Goal: Book appointment/travel/reservation

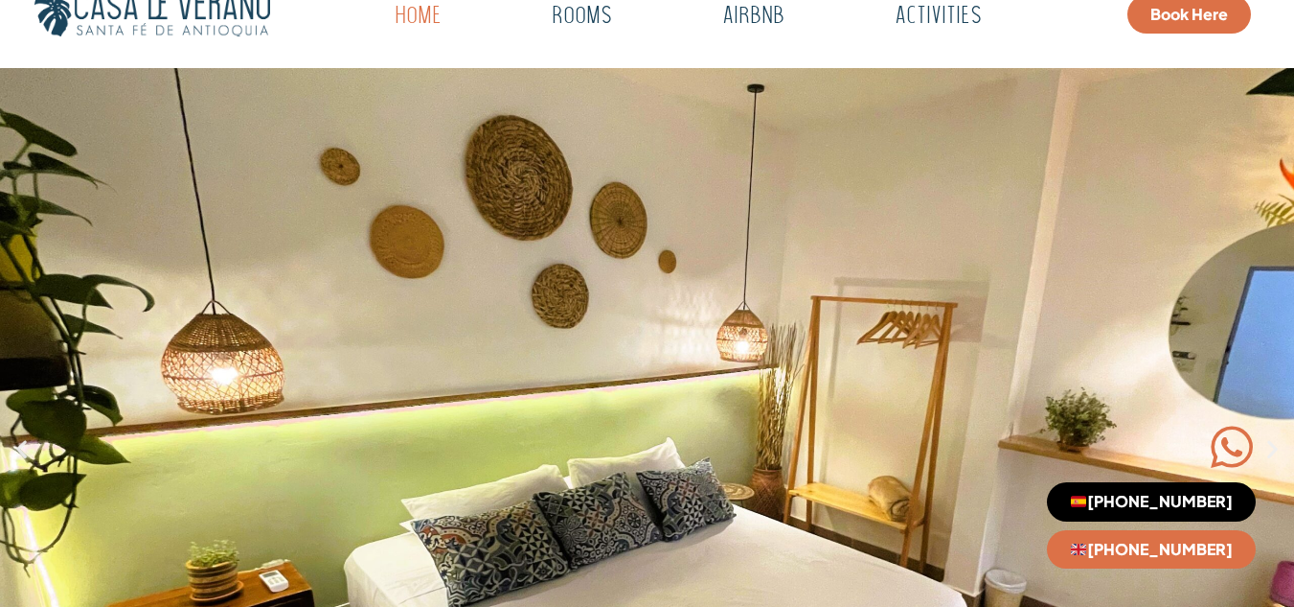
scroll to position [96, 0]
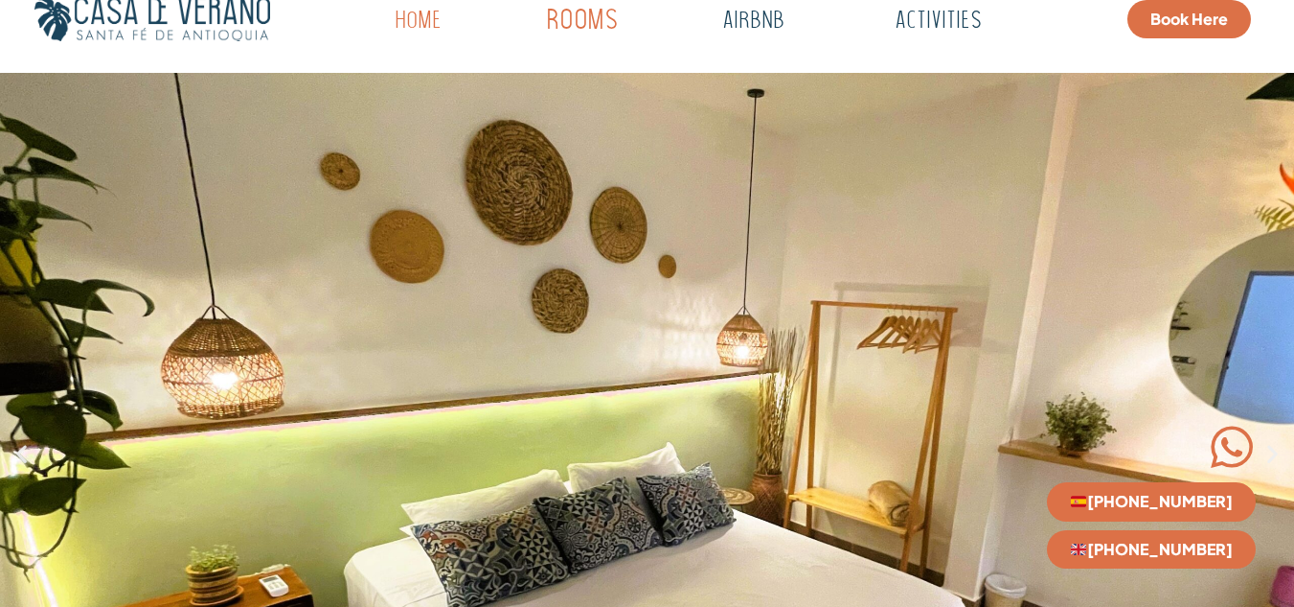
click at [584, 30] on link "Rooms" at bounding box center [583, 21] width 188 height 53
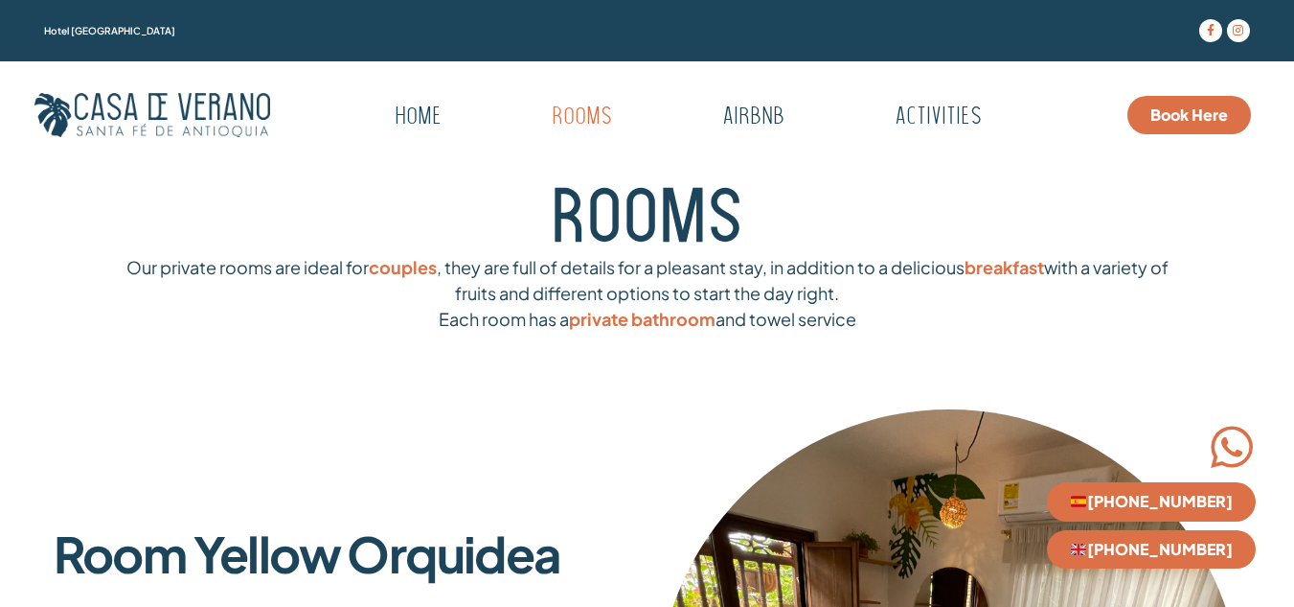
drag, startPoint x: 1073, startPoint y: 47, endPoint x: 1061, endPoint y: 39, distance: 14.6
click at [1073, 48] on div "Facebook-f Instagram" at bounding box center [1146, 31] width 227 height 42
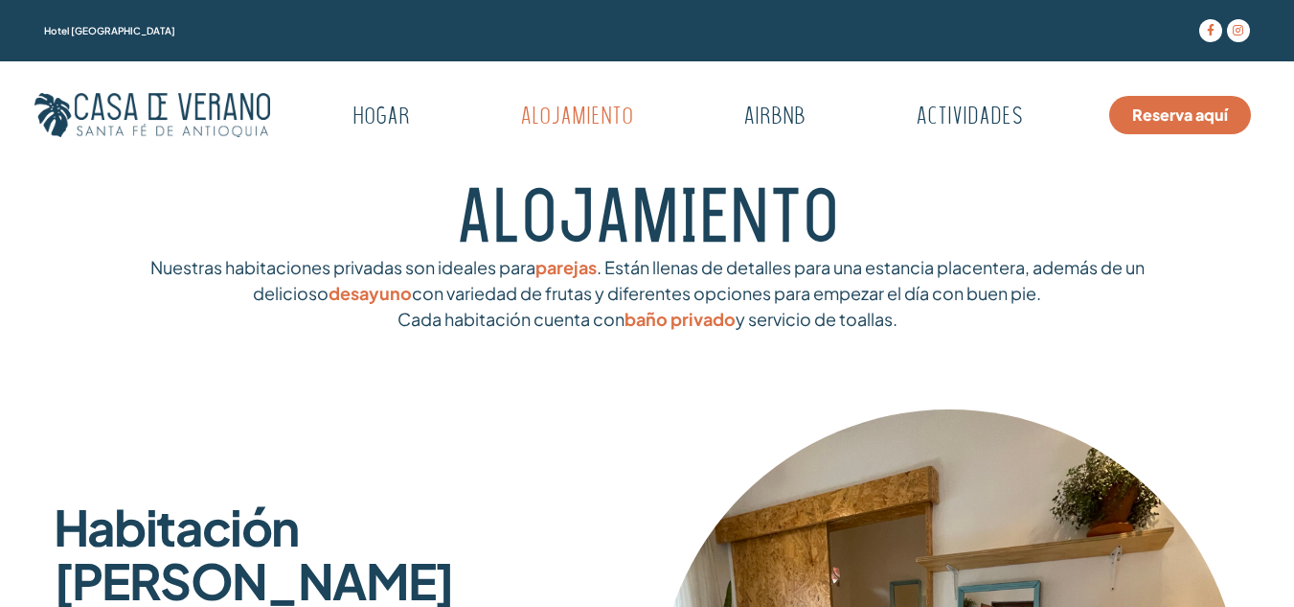
click at [850, 149] on div "ALOJAMIENTO" at bounding box center [647, 220] width 1226 height 143
click at [787, 114] on font "Airbnb" at bounding box center [775, 118] width 75 height 28
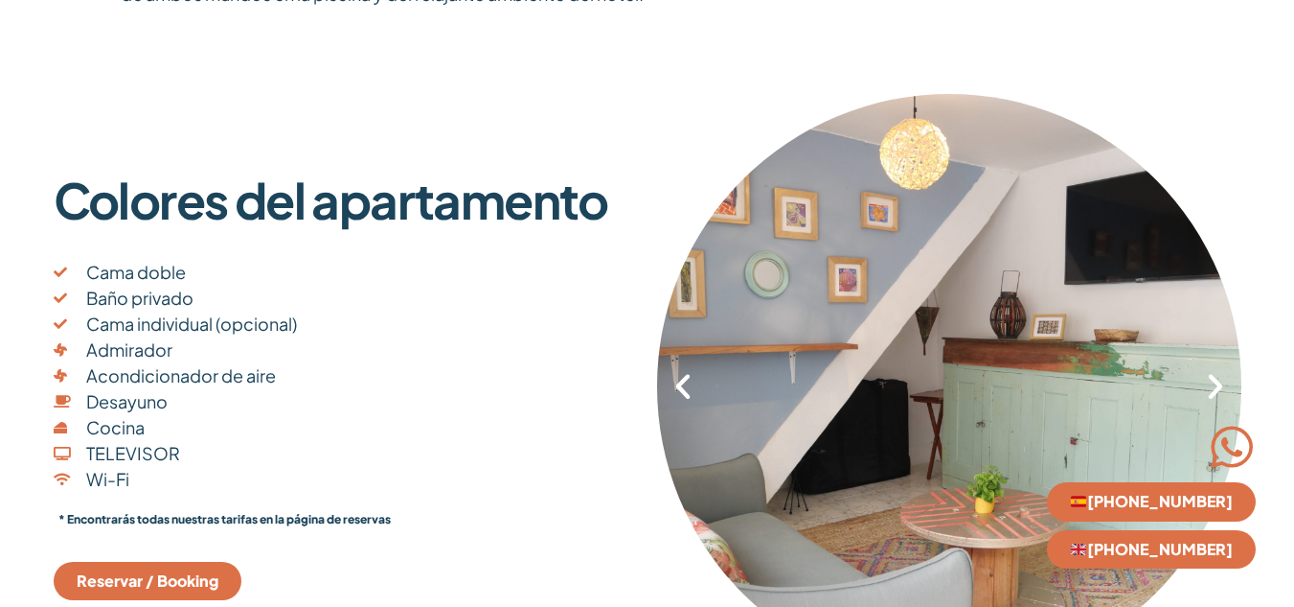
scroll to position [479, 0]
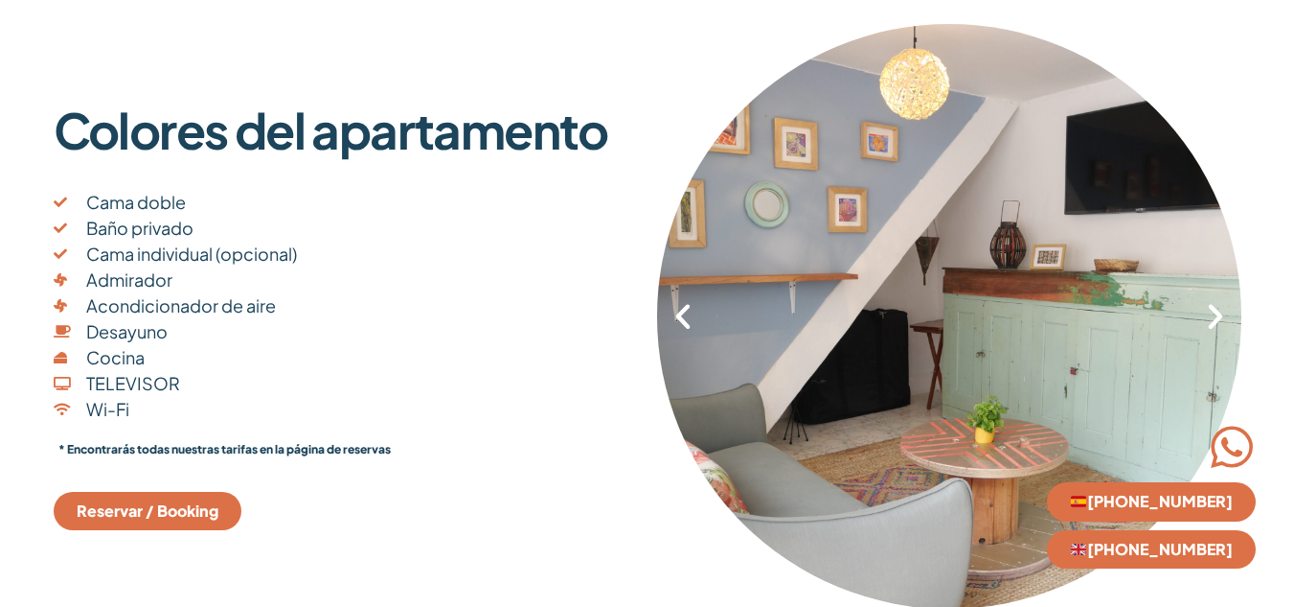
click at [1219, 318] on icon "Siguiente diapositiva" at bounding box center [1216, 316] width 33 height 33
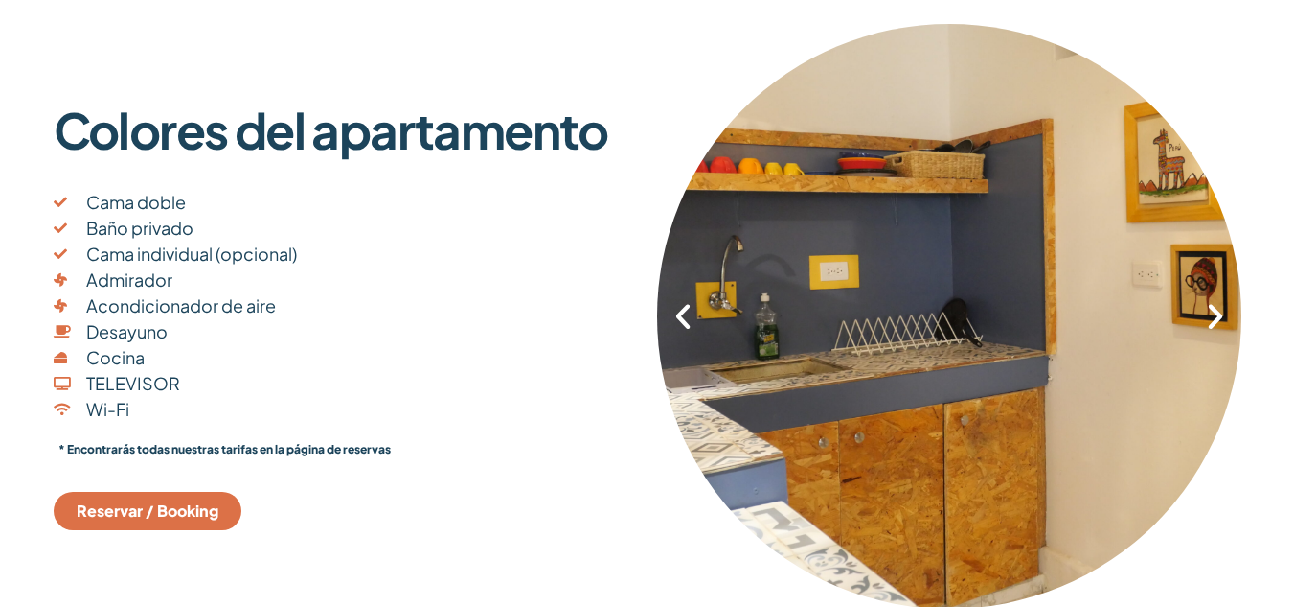
click at [1219, 318] on icon "Siguiente diapositiva" at bounding box center [1216, 316] width 33 height 33
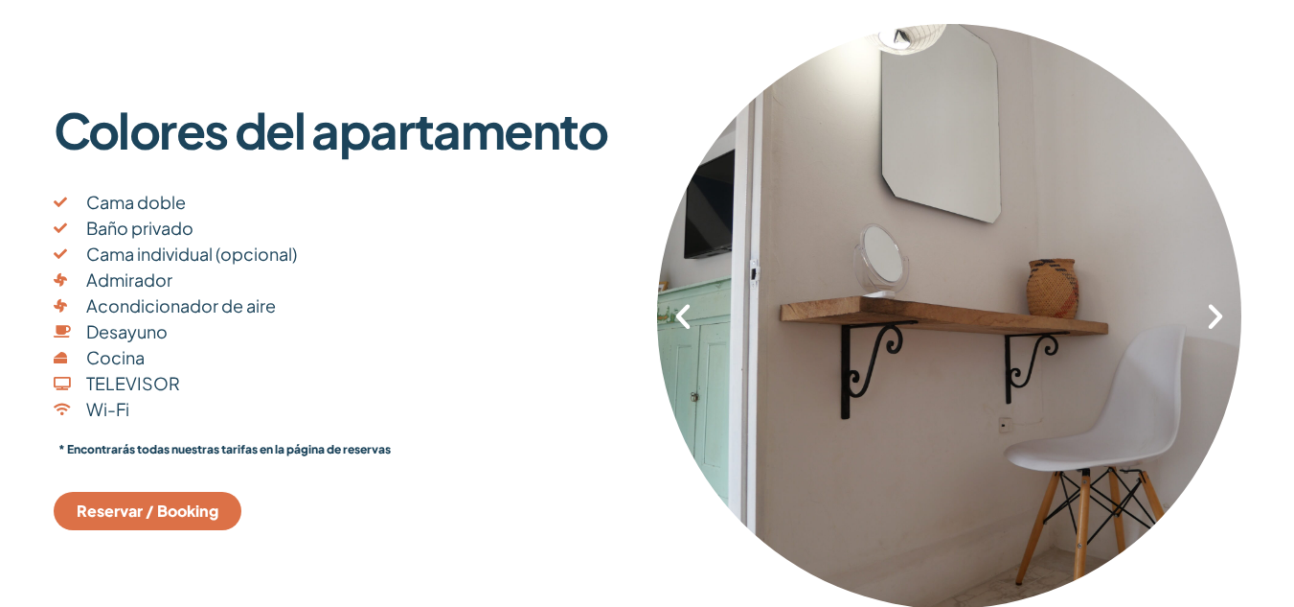
click at [1219, 318] on icon "Siguiente diapositiva" at bounding box center [1216, 316] width 33 height 33
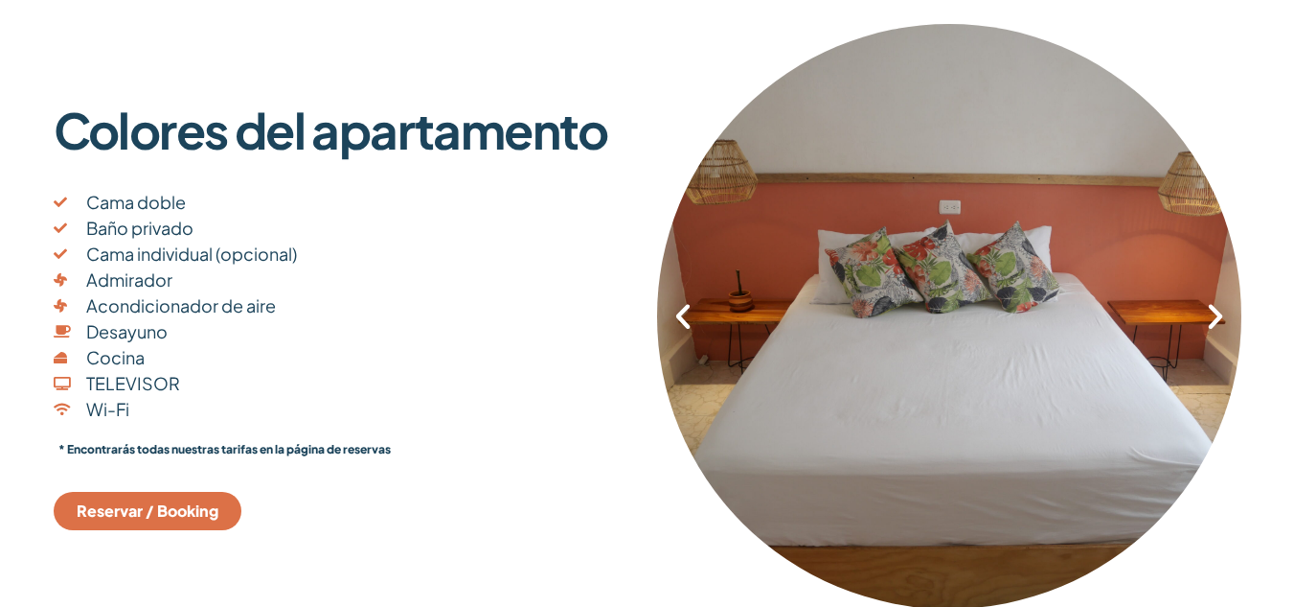
click at [1219, 318] on icon "Siguiente diapositiva" at bounding box center [1216, 316] width 33 height 33
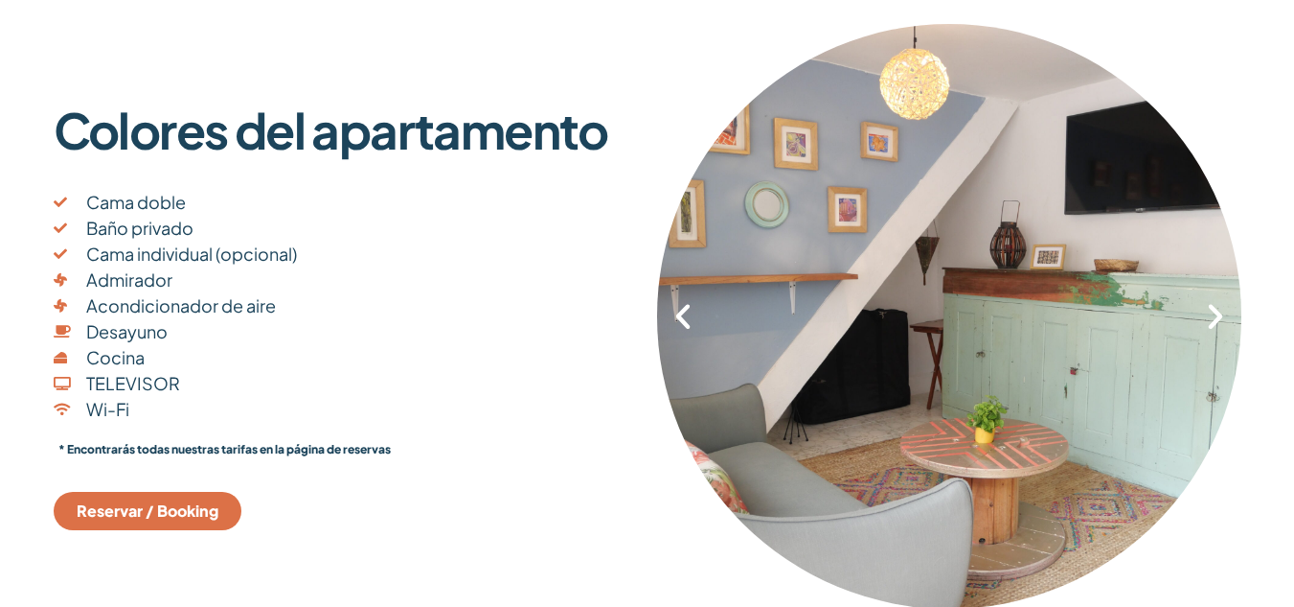
click at [1219, 318] on icon "Siguiente diapositiva" at bounding box center [1216, 316] width 33 height 33
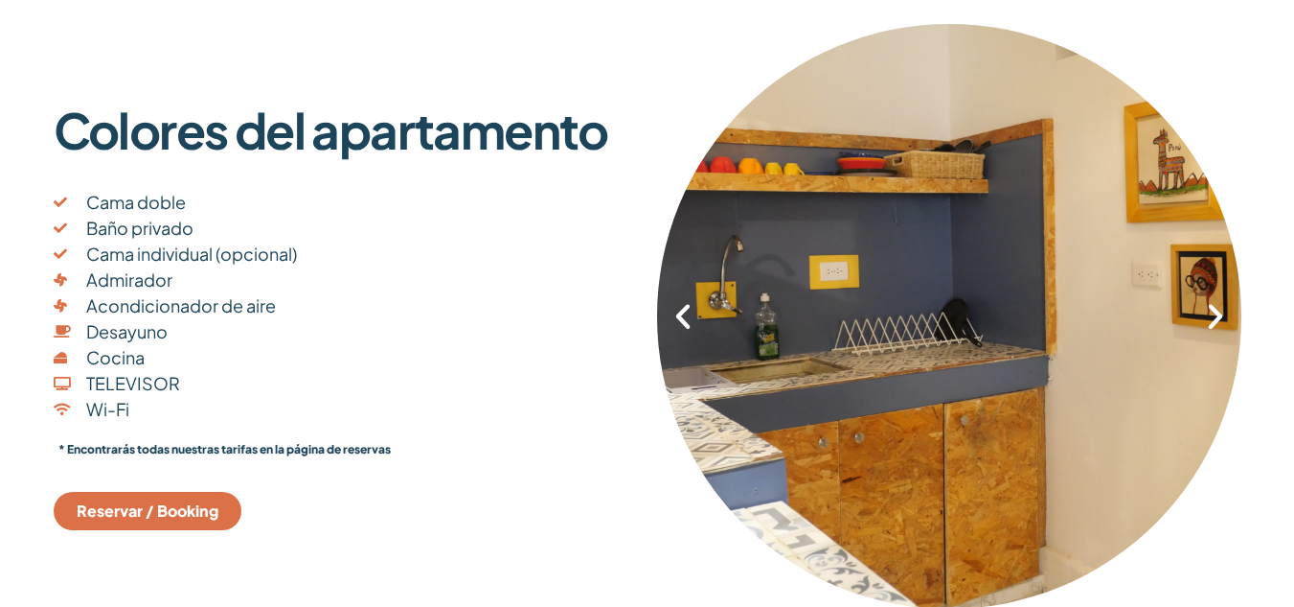
click at [1219, 318] on icon "Siguiente diapositiva" at bounding box center [1216, 316] width 33 height 33
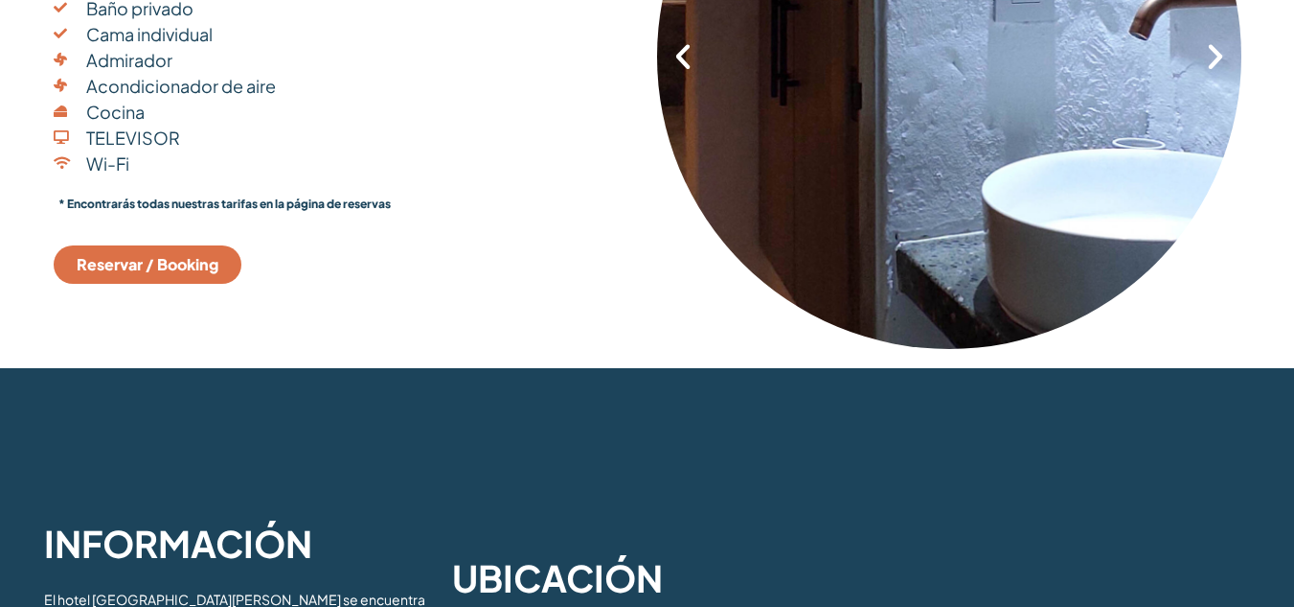
scroll to position [1150, 0]
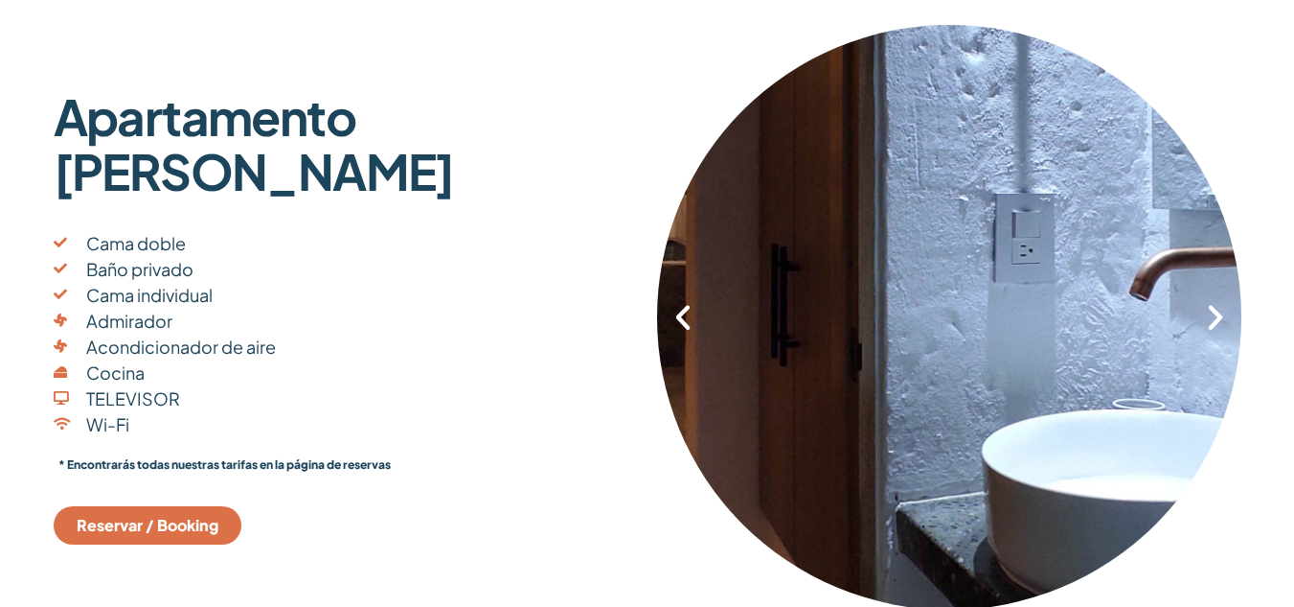
click at [1200, 329] on icon "Siguiente diapositiva" at bounding box center [1216, 317] width 33 height 33
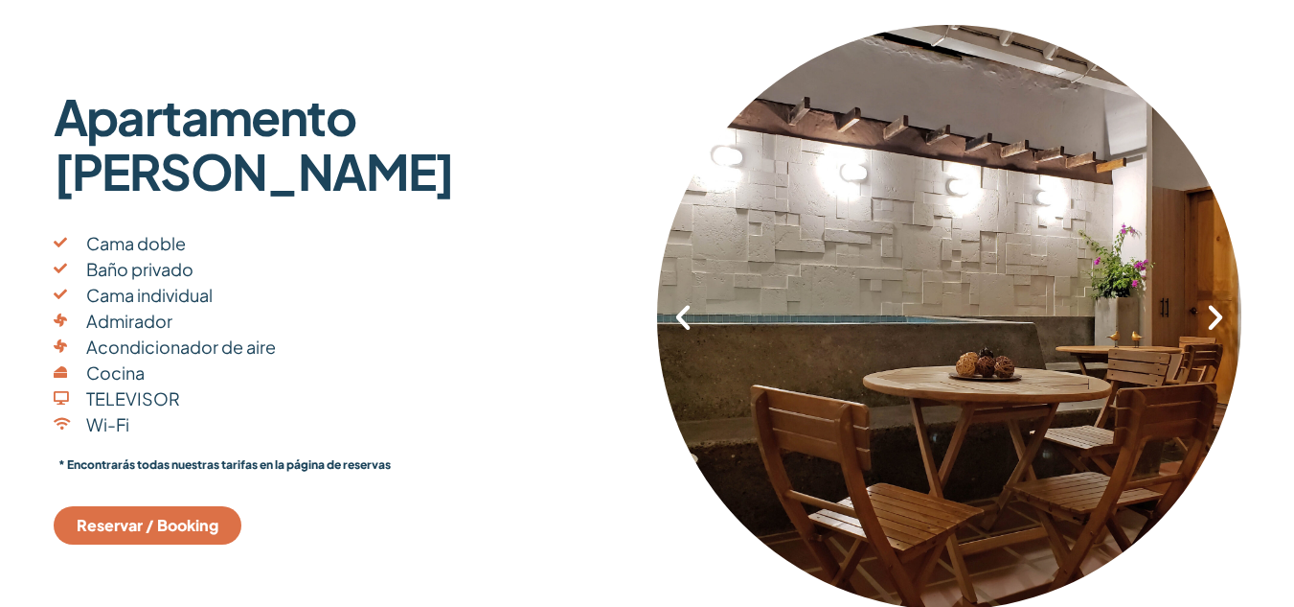
click at [1200, 329] on icon "Siguiente diapositiva" at bounding box center [1216, 317] width 33 height 33
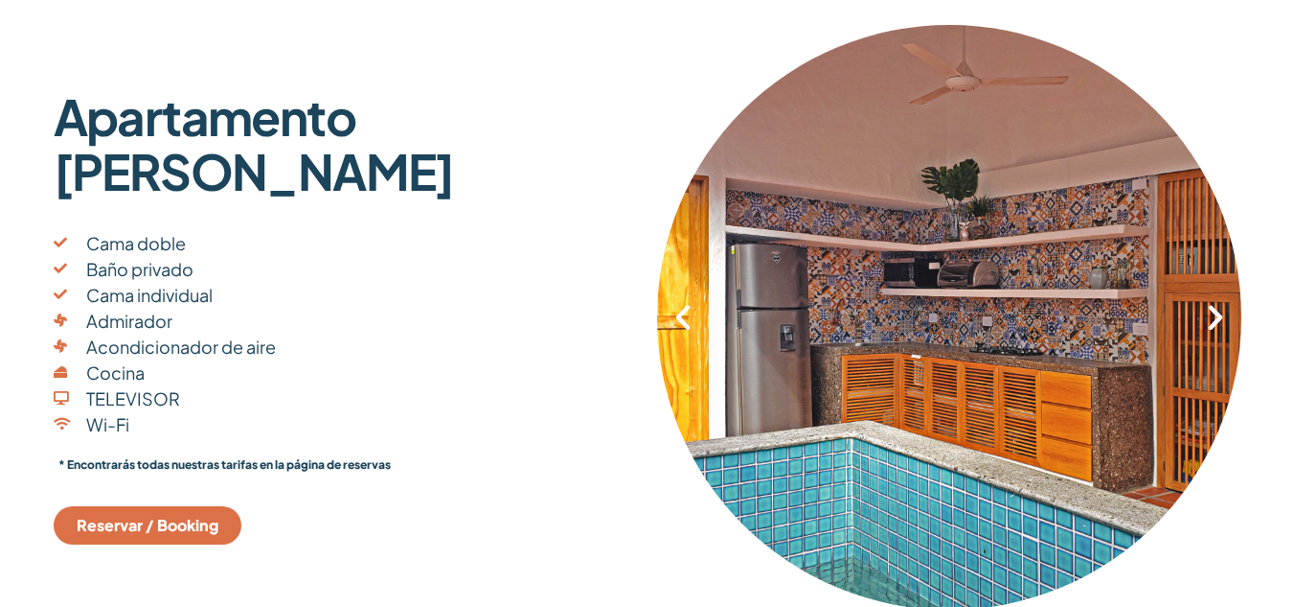
click at [1200, 329] on icon "Siguiente diapositiva" at bounding box center [1216, 317] width 33 height 33
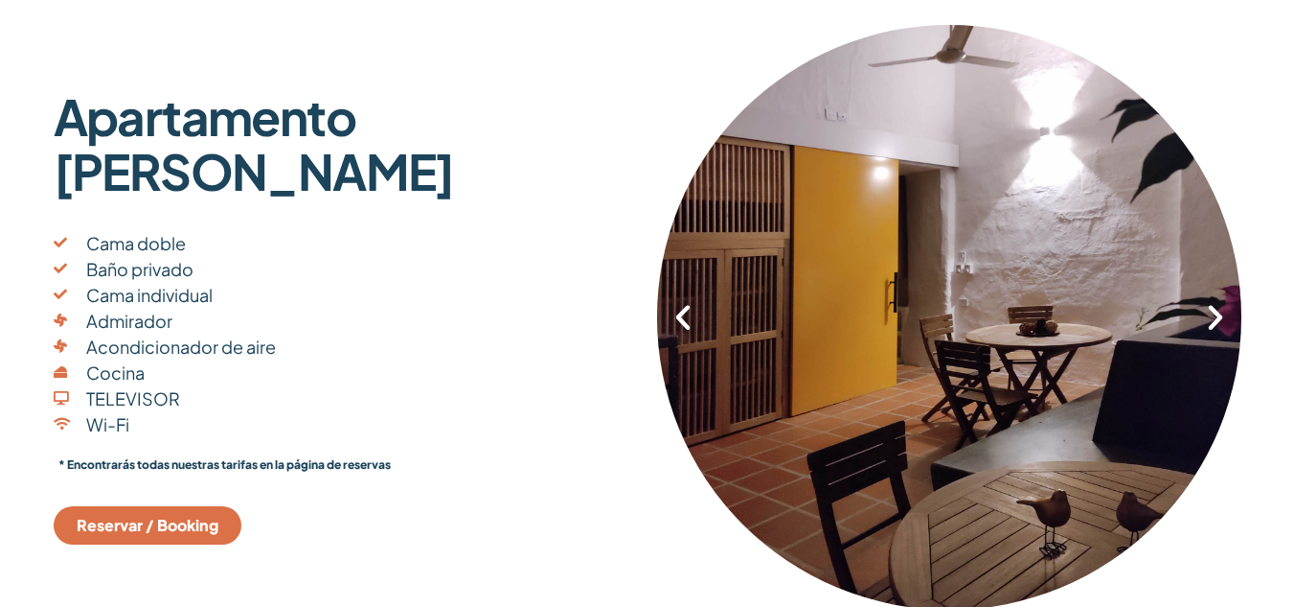
click at [1200, 329] on icon "Siguiente diapositiva" at bounding box center [1216, 317] width 33 height 33
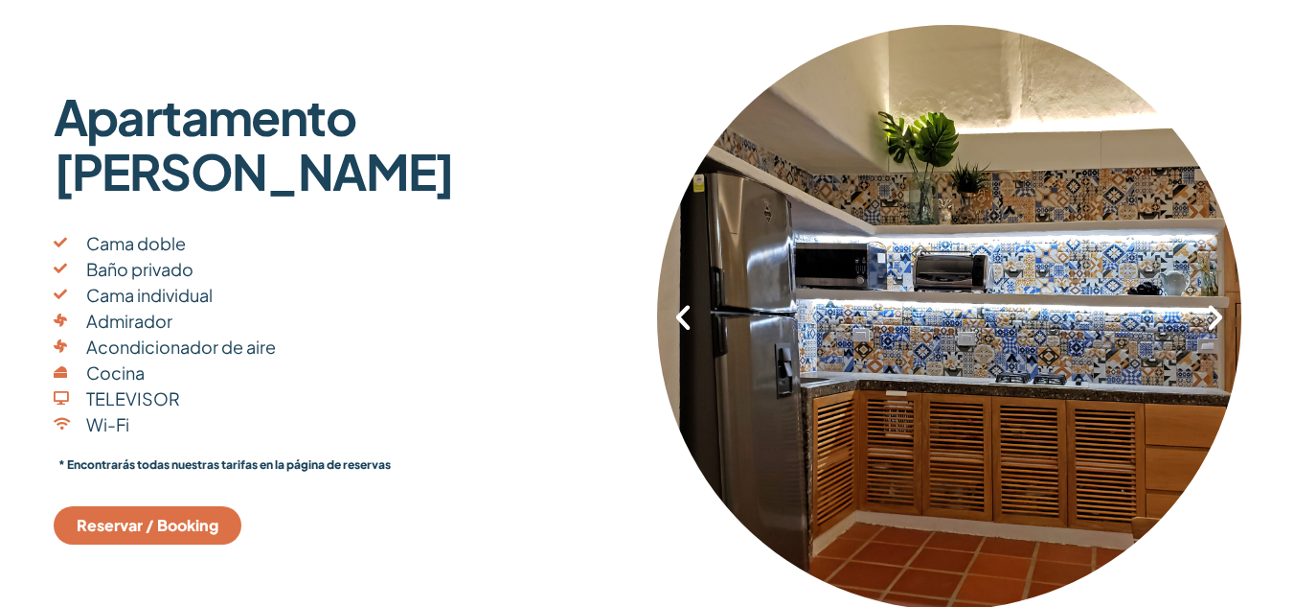
click at [1200, 329] on icon "Siguiente diapositiva" at bounding box center [1216, 317] width 33 height 33
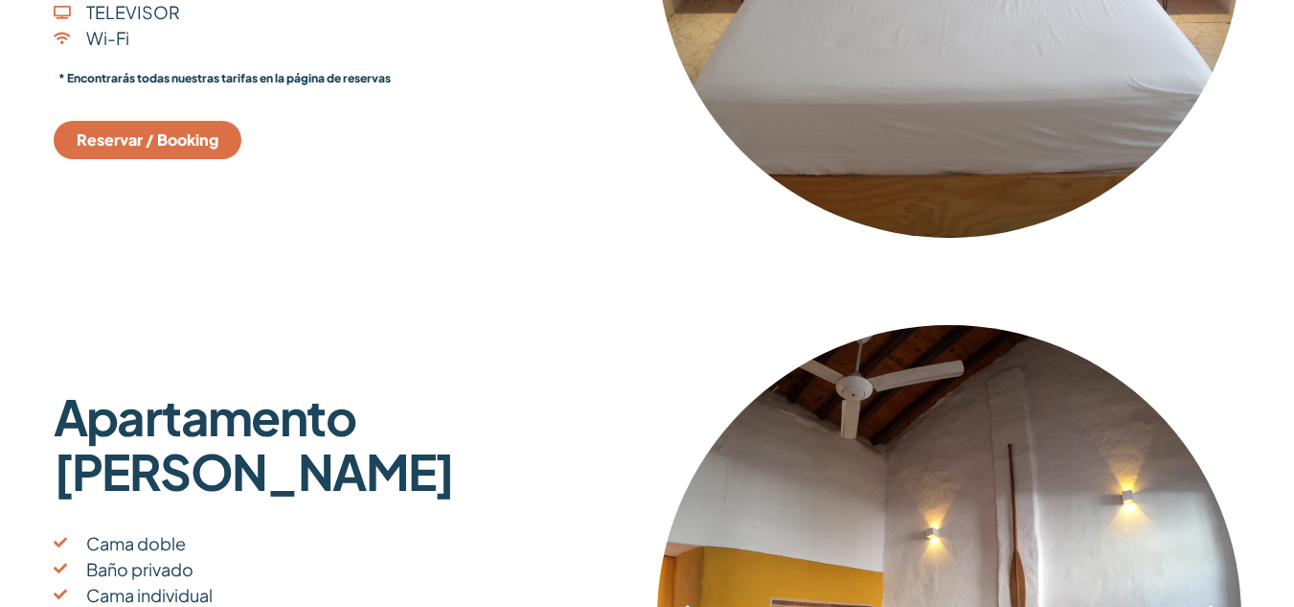
scroll to position [767, 0]
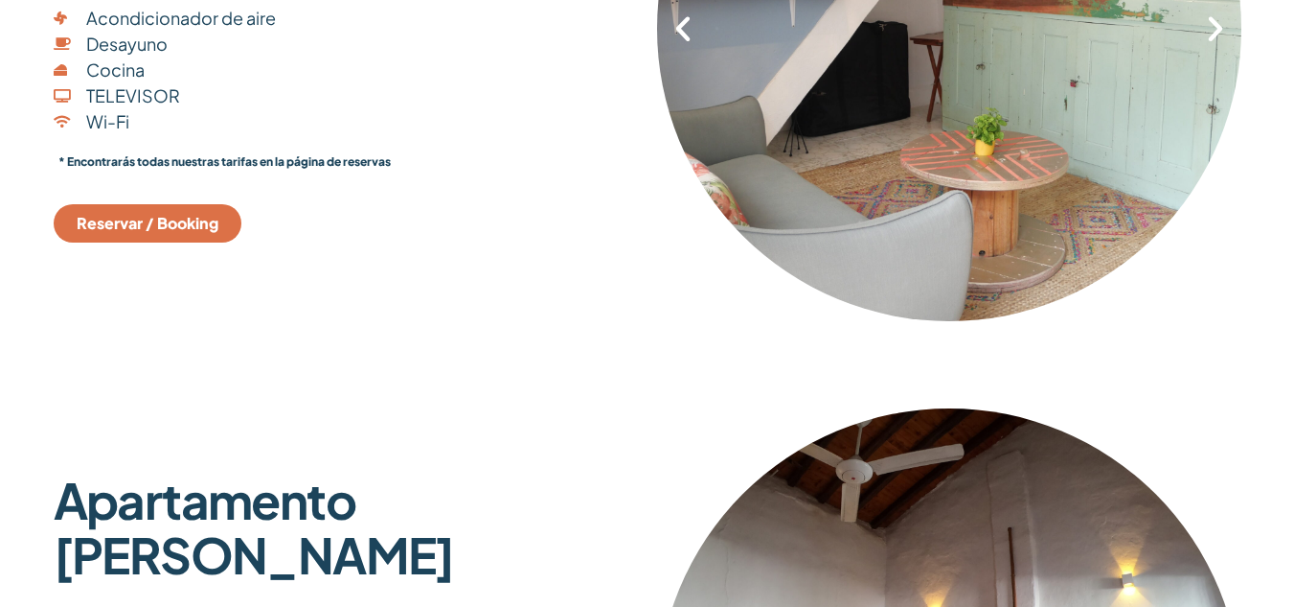
click at [143, 221] on font "Reservar / Booking" at bounding box center [148, 223] width 142 height 20
